Goal: Task Accomplishment & Management: Use online tool/utility

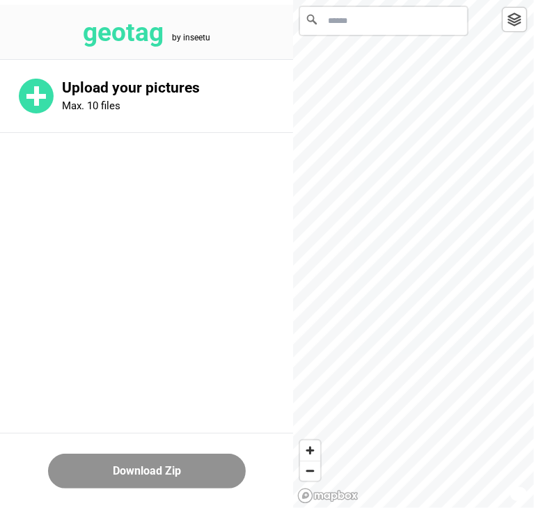
click at [394, 13] on input "Search" at bounding box center [383, 21] width 167 height 28
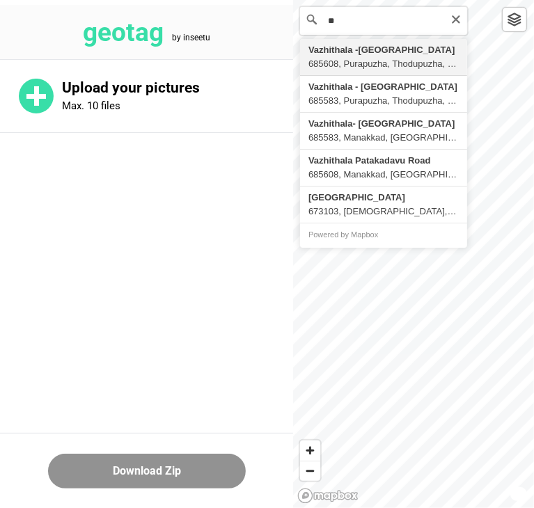
type input "*"
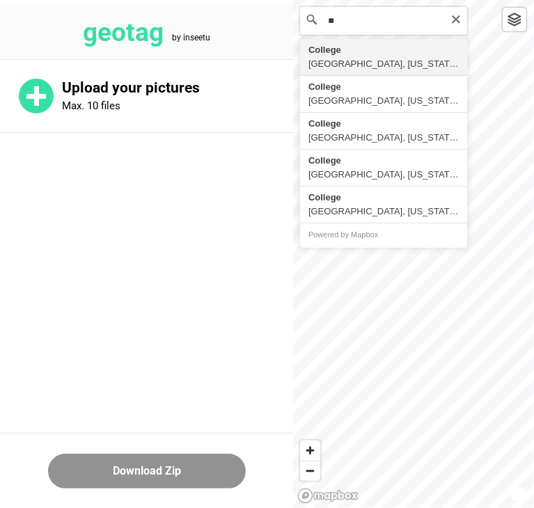
type input "*"
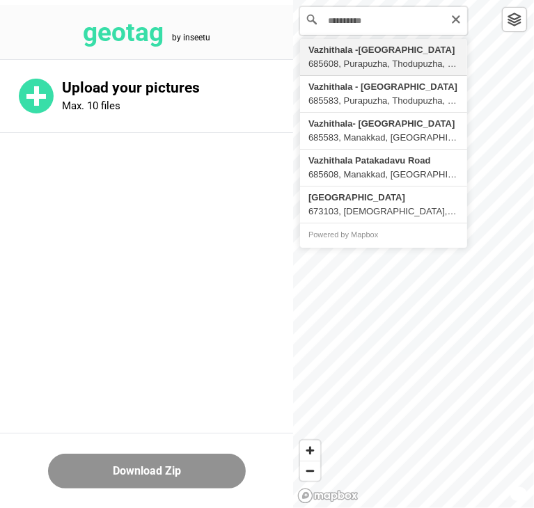
type input "**********"
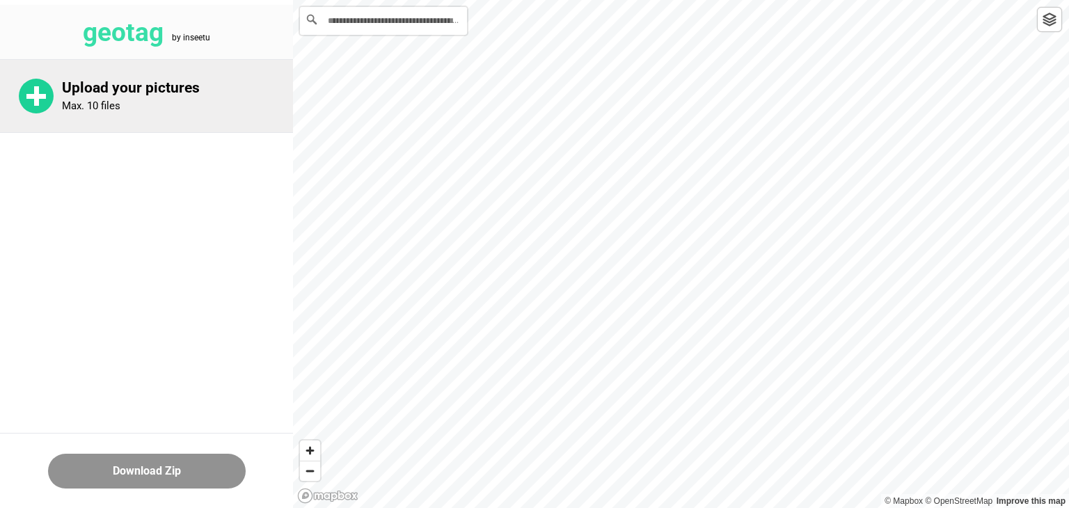
click at [140, 107] on div "Upload your pictures Max. 10 files" at bounding box center [177, 95] width 231 height 33
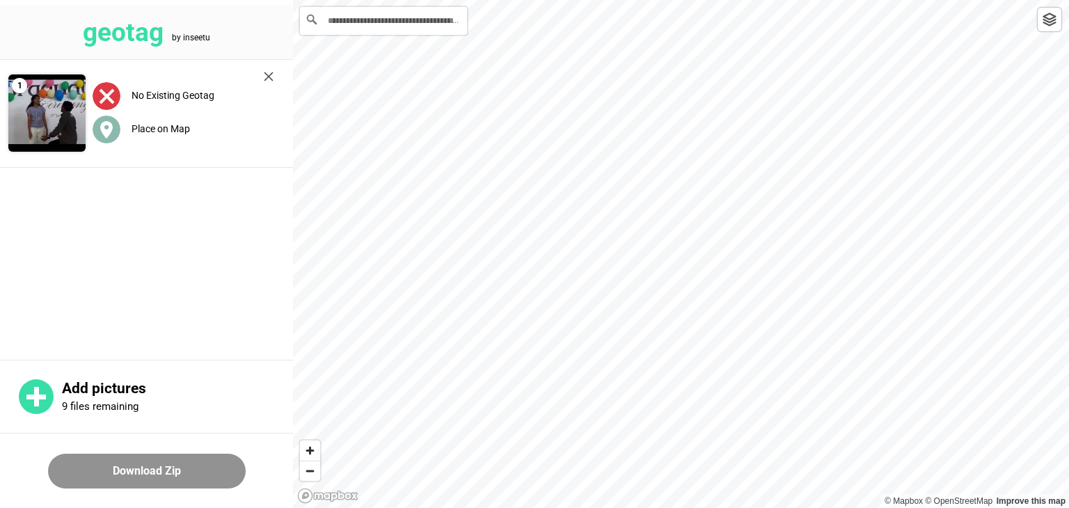
click at [104, 129] on icon at bounding box center [106, 129] width 13 height 17
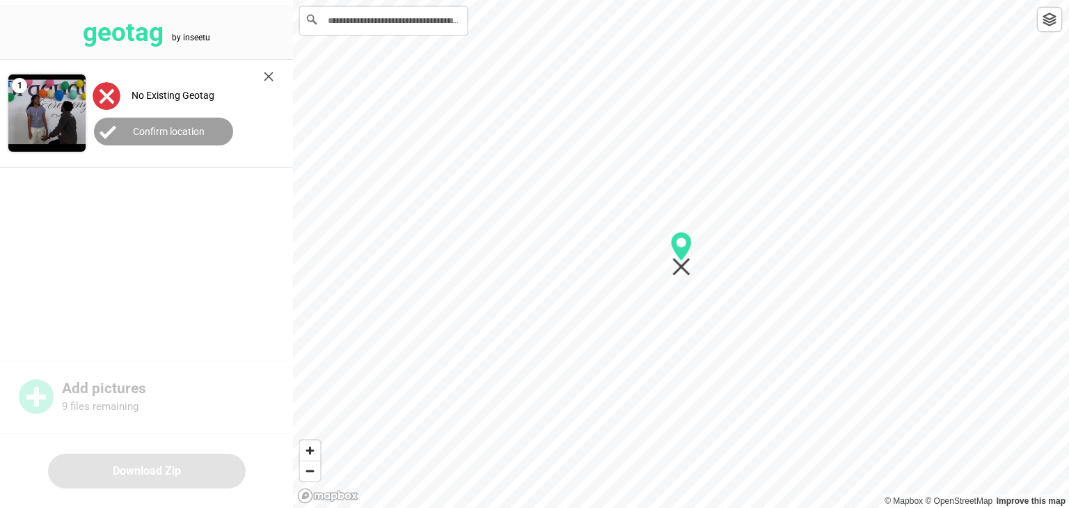
click at [156, 124] on button "Confirm location" at bounding box center [163, 132] width 139 height 28
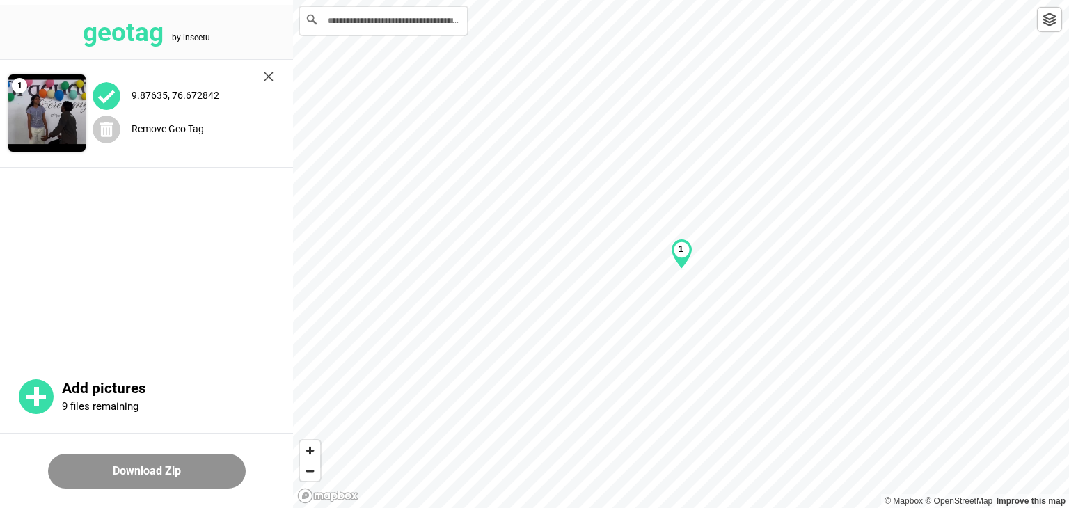
click at [156, 124] on label "Remove Geo Tag" at bounding box center [168, 128] width 72 height 11
click at [156, 124] on label "Place on Map" at bounding box center [161, 128] width 58 height 11
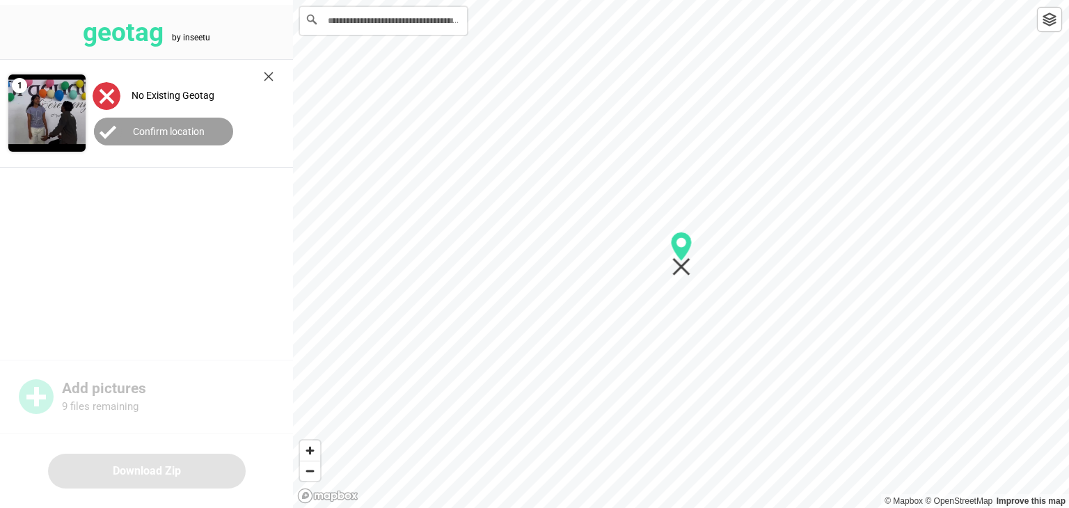
click at [50, 109] on img at bounding box center [46, 112] width 77 height 77
click at [179, 126] on label "Confirm location" at bounding box center [169, 131] width 72 height 11
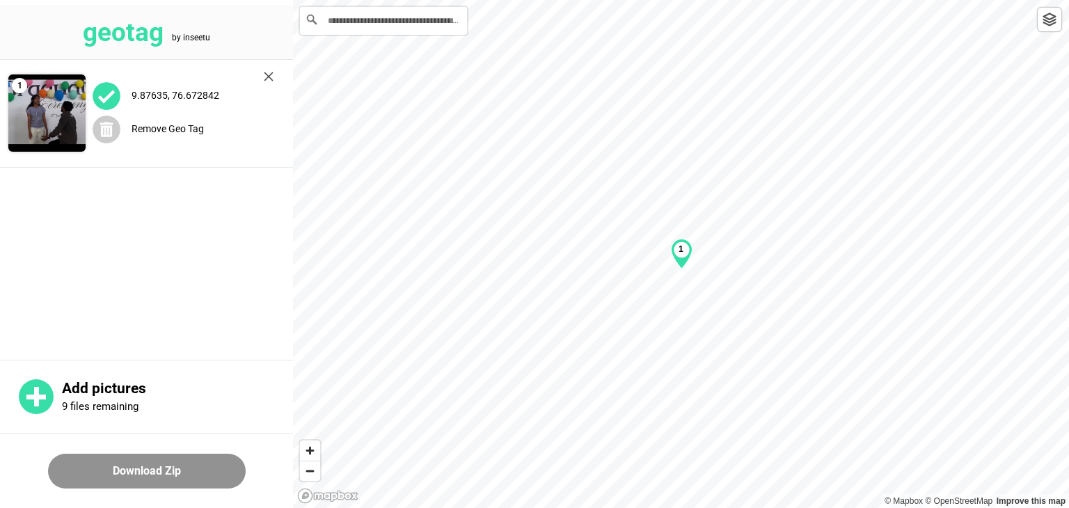
click at [120, 468] on button "Download Zip" at bounding box center [147, 471] width 198 height 35
